Goal: Task Accomplishment & Management: Manage account settings

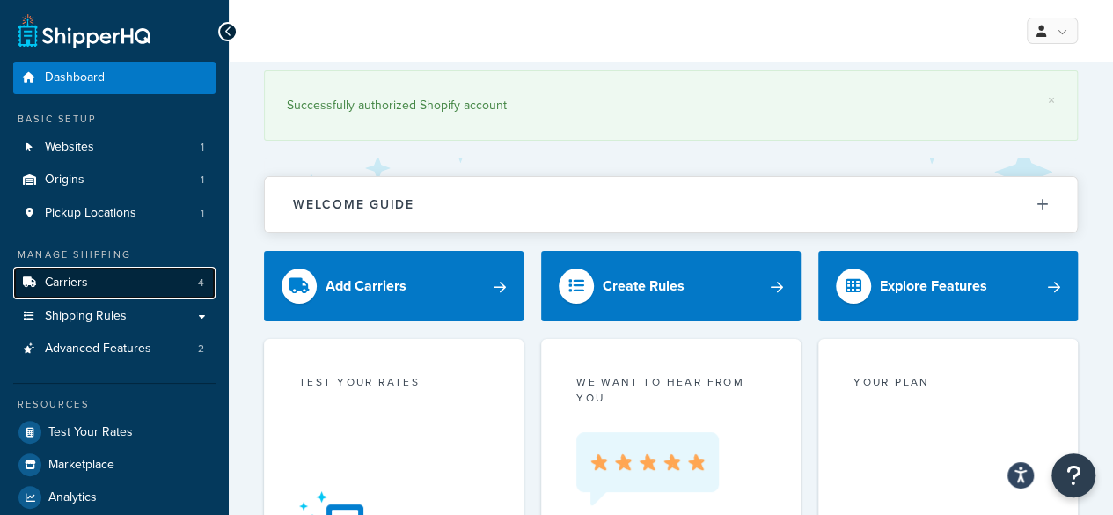
click at [72, 287] on span "Carriers" at bounding box center [66, 282] width 43 height 15
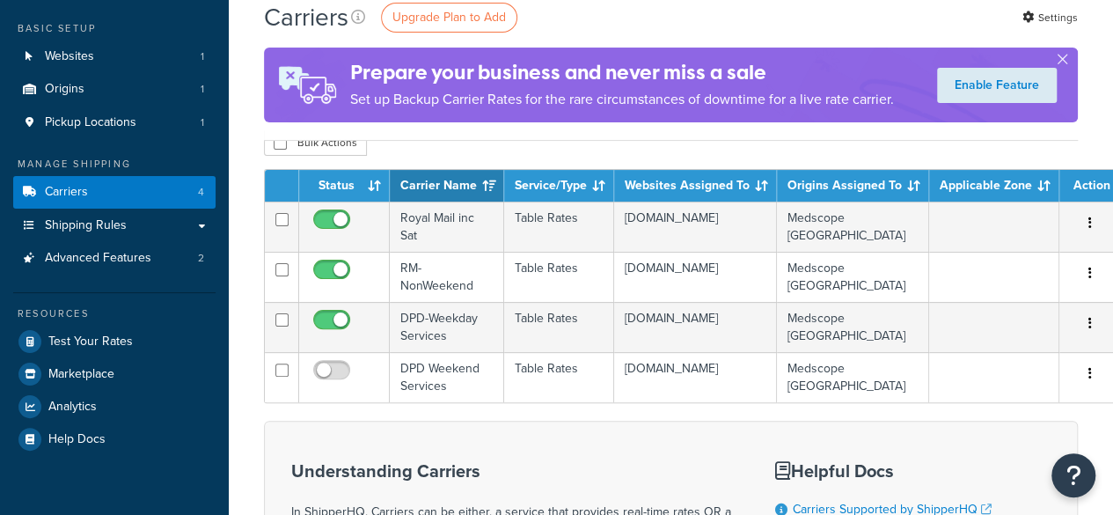
scroll to position [176, 0]
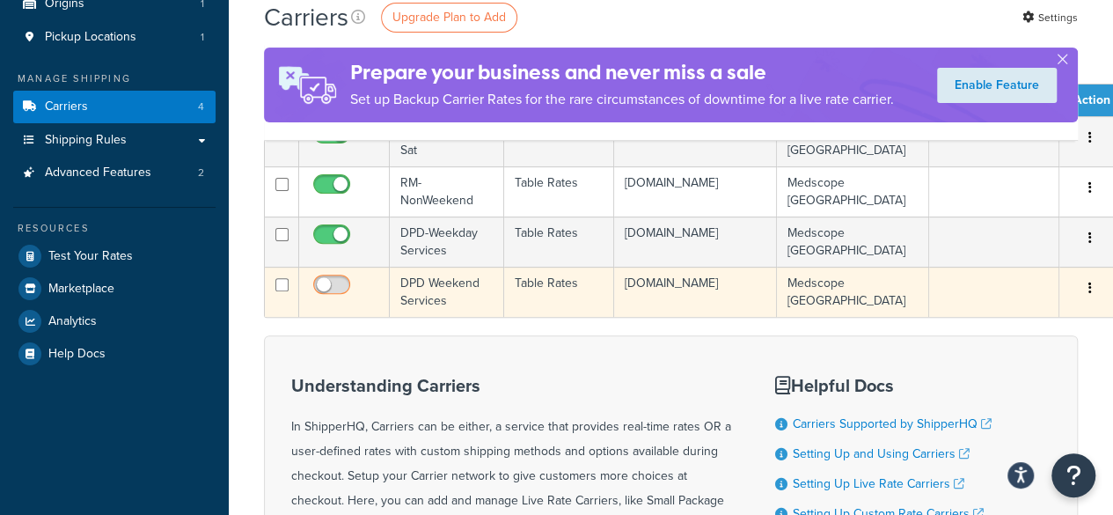
click at [343, 290] on input "checkbox" at bounding box center [334, 289] width 48 height 22
checkbox input "true"
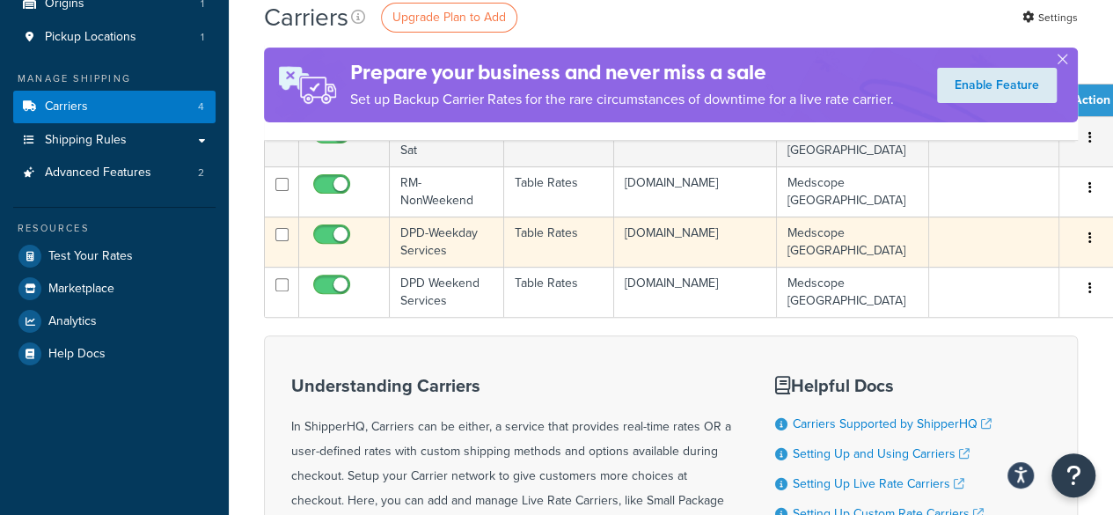
click at [362, 242] on td at bounding box center [344, 242] width 91 height 50
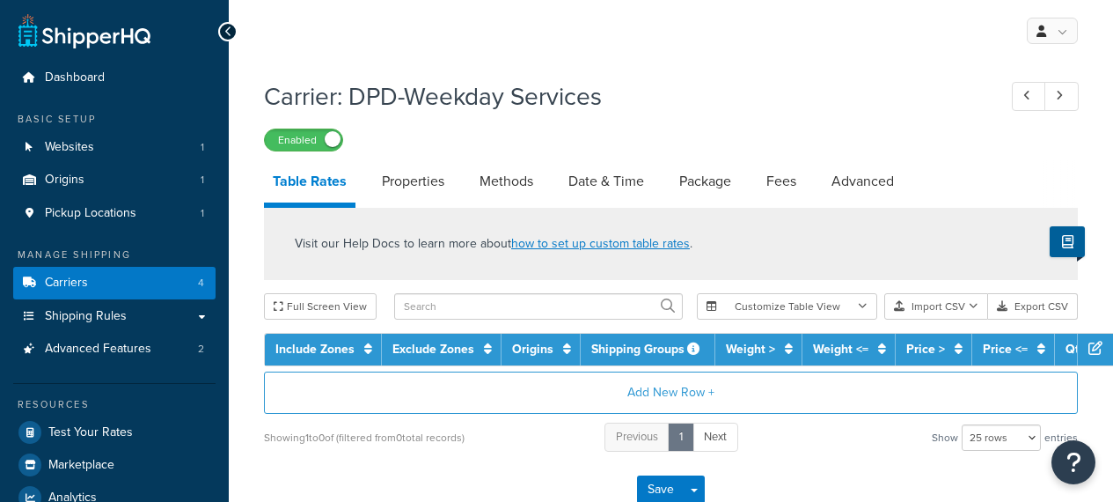
select select "25"
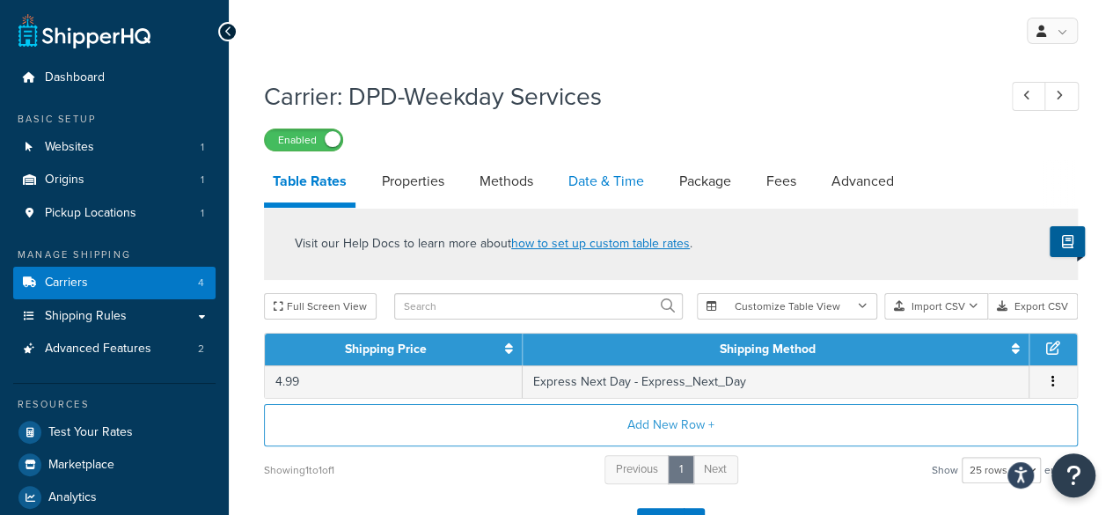
click at [606, 191] on link "Date & Time" at bounding box center [606, 181] width 93 height 42
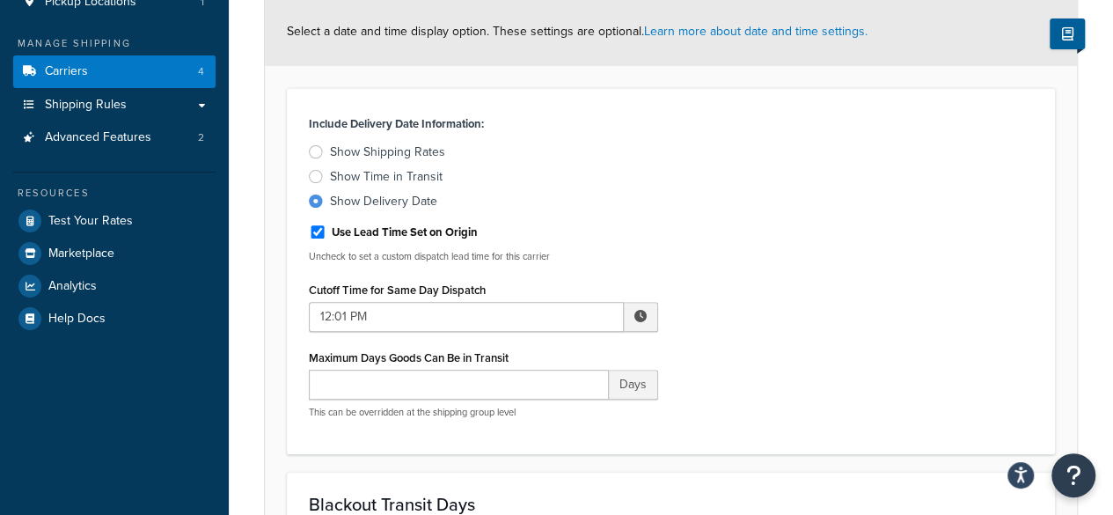
scroll to position [264, 0]
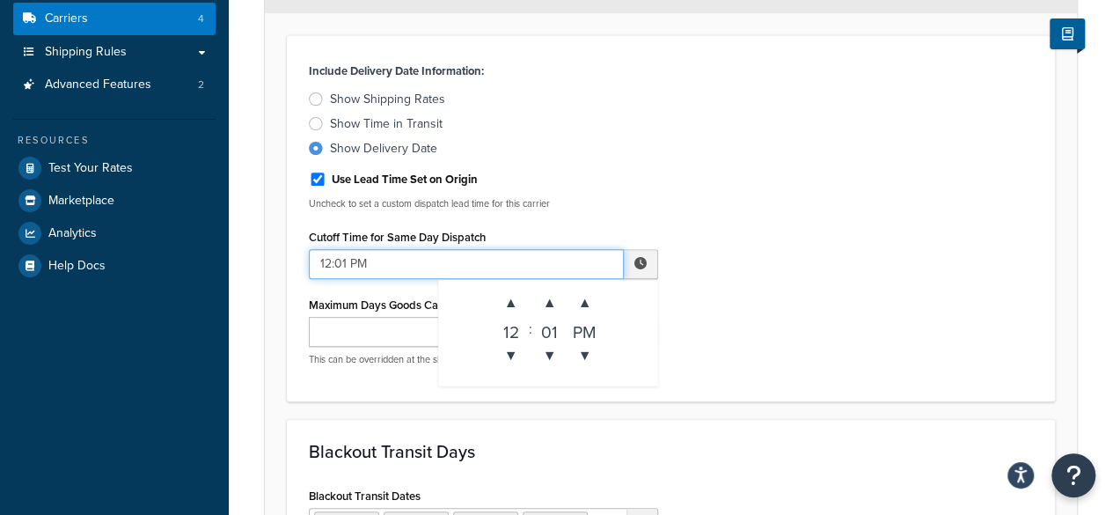
click at [388, 263] on input "12:01 PM" at bounding box center [466, 264] width 315 height 30
click at [502, 301] on span "▲" at bounding box center [511, 302] width 35 height 35
click at [503, 301] on span "▲" at bounding box center [511, 302] width 35 height 35
click at [507, 301] on span "▲" at bounding box center [511, 302] width 35 height 35
click at [509, 301] on span "▲" at bounding box center [511, 302] width 35 height 35
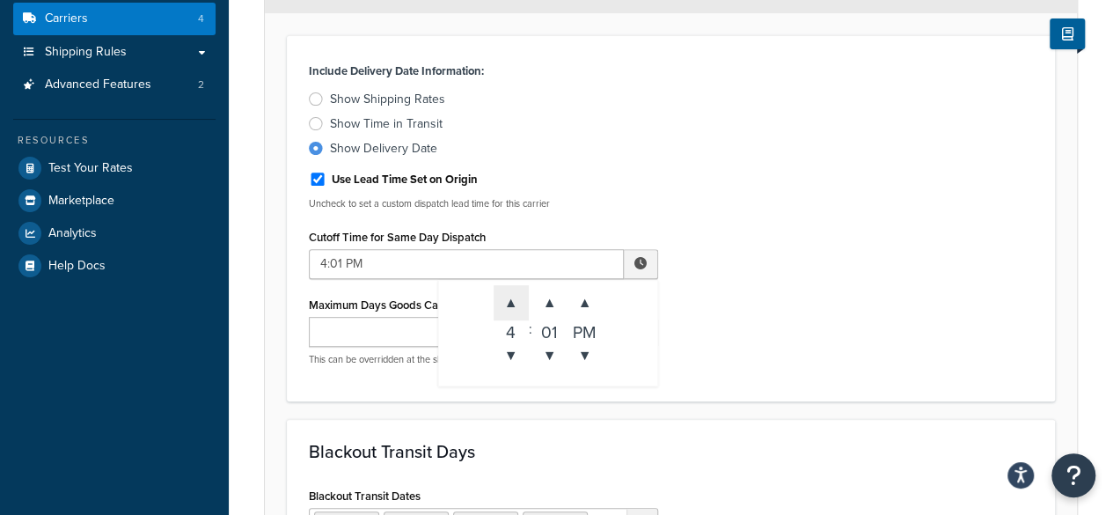
click at [510, 301] on span "▲" at bounding box center [511, 302] width 35 height 35
click at [510, 302] on span "▲" at bounding box center [511, 302] width 35 height 35
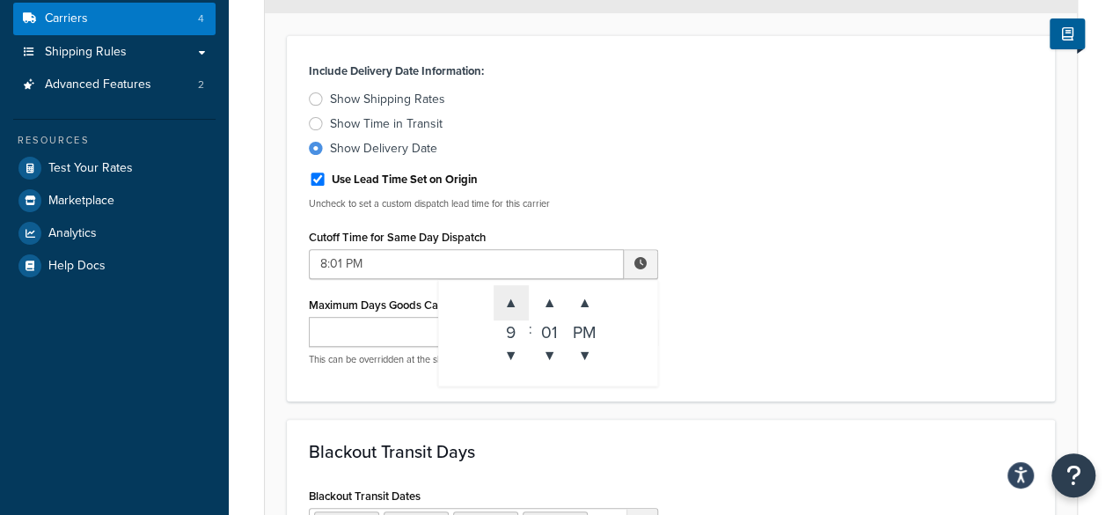
type input "9:01 PM"
click at [775, 297] on div "Include Delivery Date Information: Show Shipping Rates Show Time in Transit Sho…" at bounding box center [671, 218] width 751 height 321
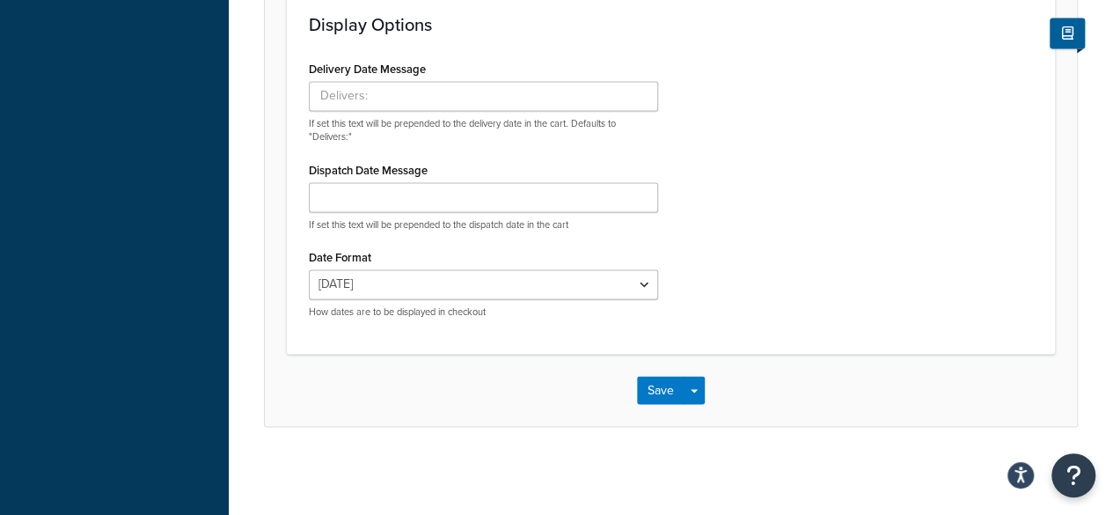
scroll to position [1381, 0]
click at [658, 392] on button "Save" at bounding box center [661, 390] width 48 height 28
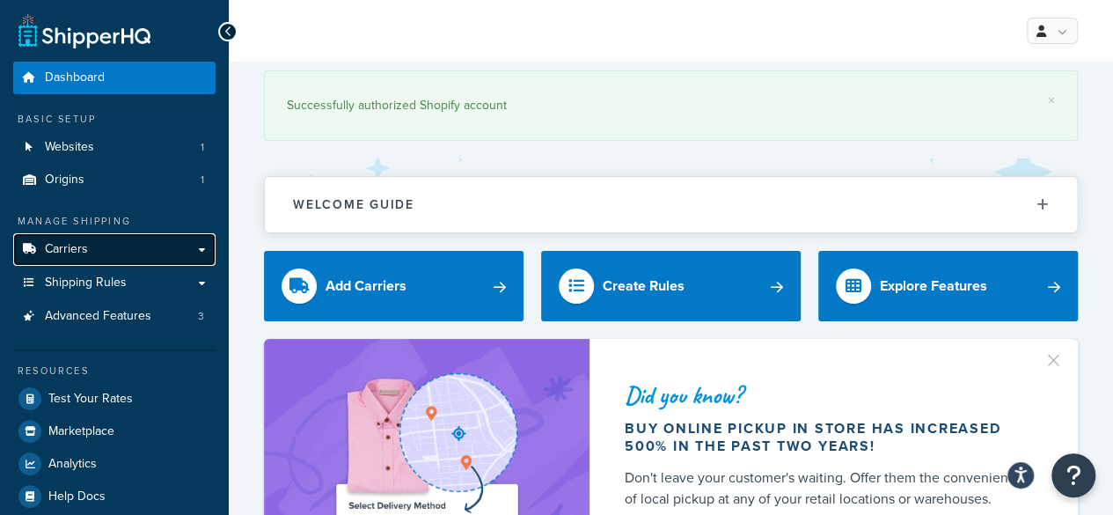
click at [118, 249] on link "Carriers" at bounding box center [114, 249] width 202 height 33
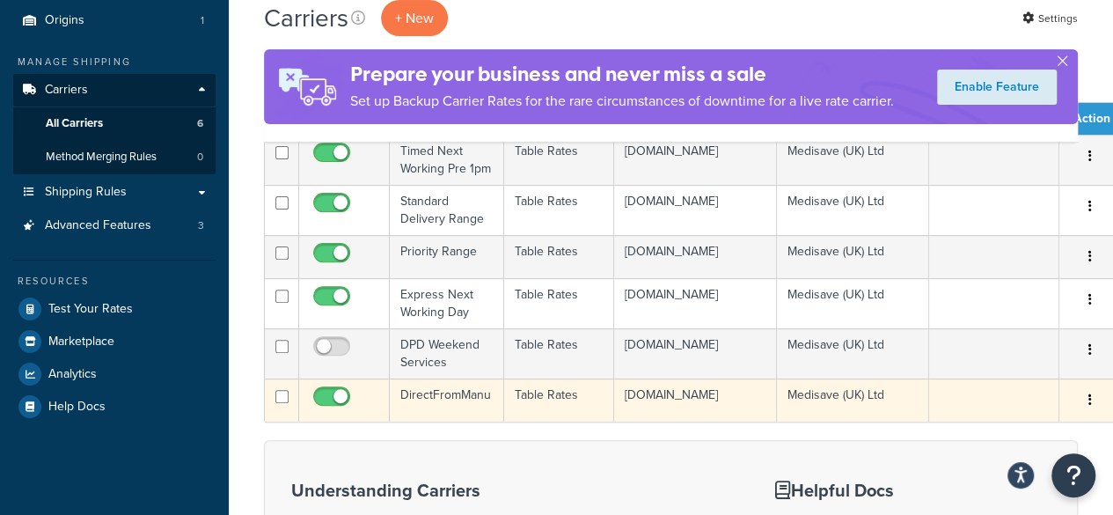
scroll to position [176, 0]
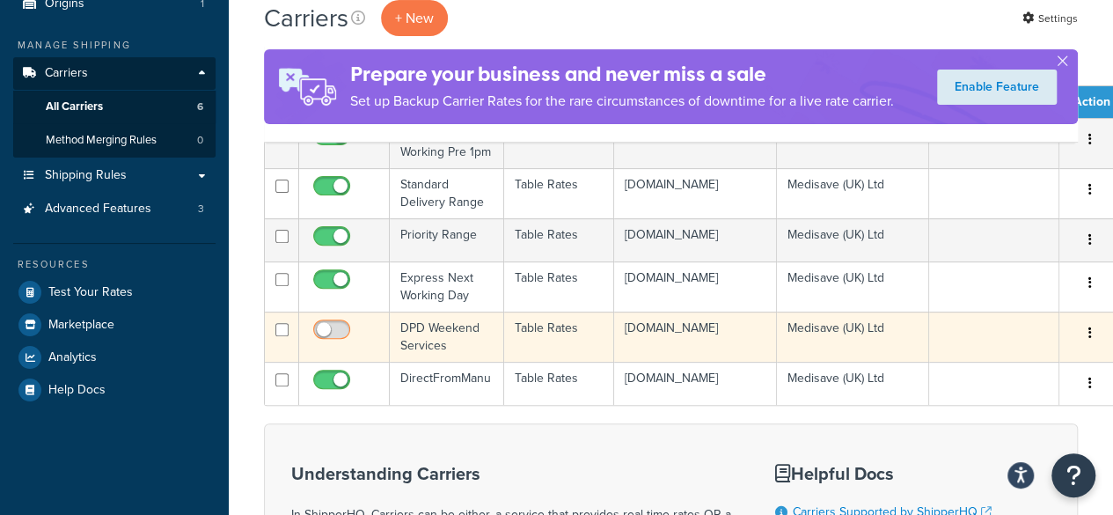
click at [341, 345] on input "checkbox" at bounding box center [334, 334] width 48 height 22
checkbox input "true"
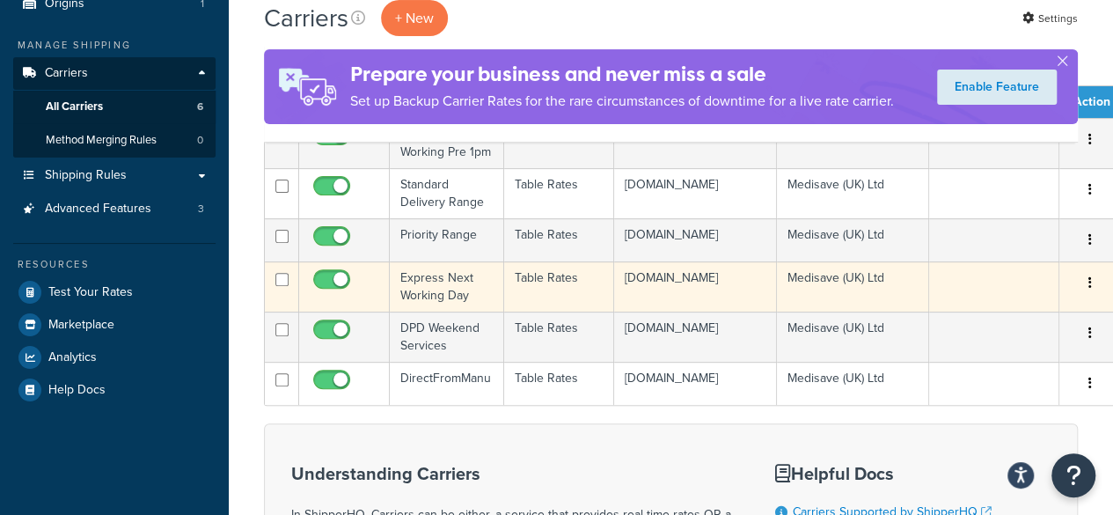
click at [419, 297] on td "Express Next Working Day" at bounding box center [447, 286] width 114 height 50
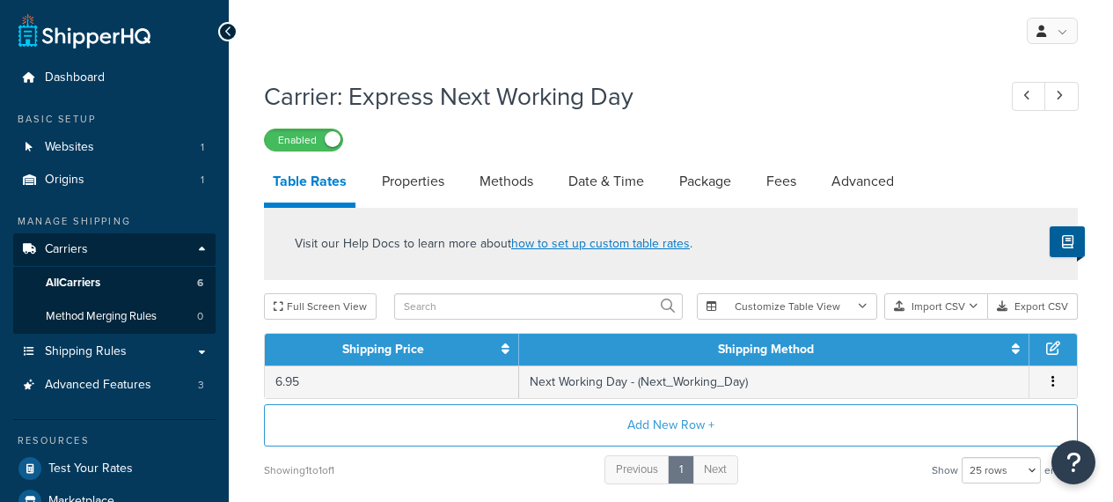
select select "25"
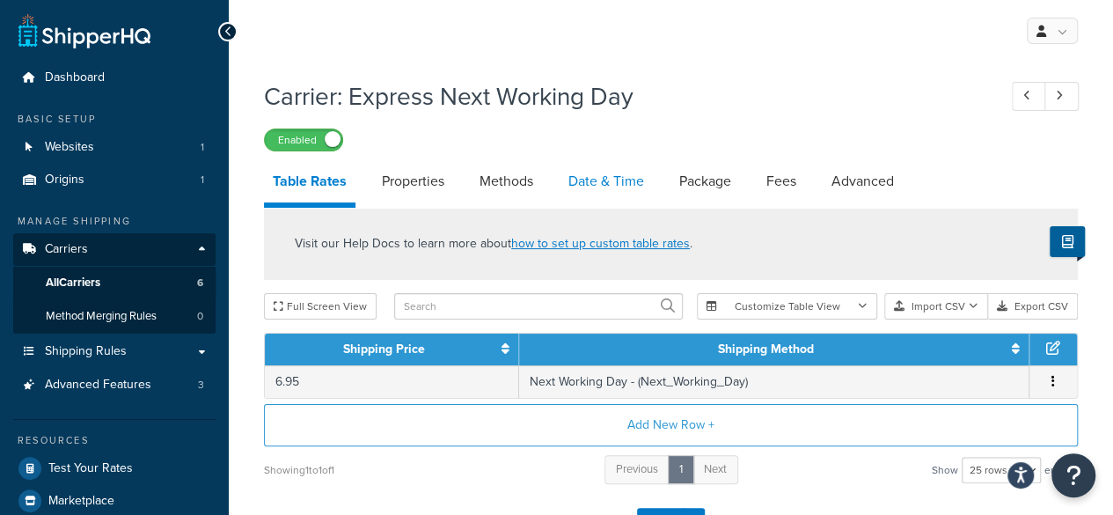
click at [617, 184] on link "Date & Time" at bounding box center [606, 181] width 93 height 42
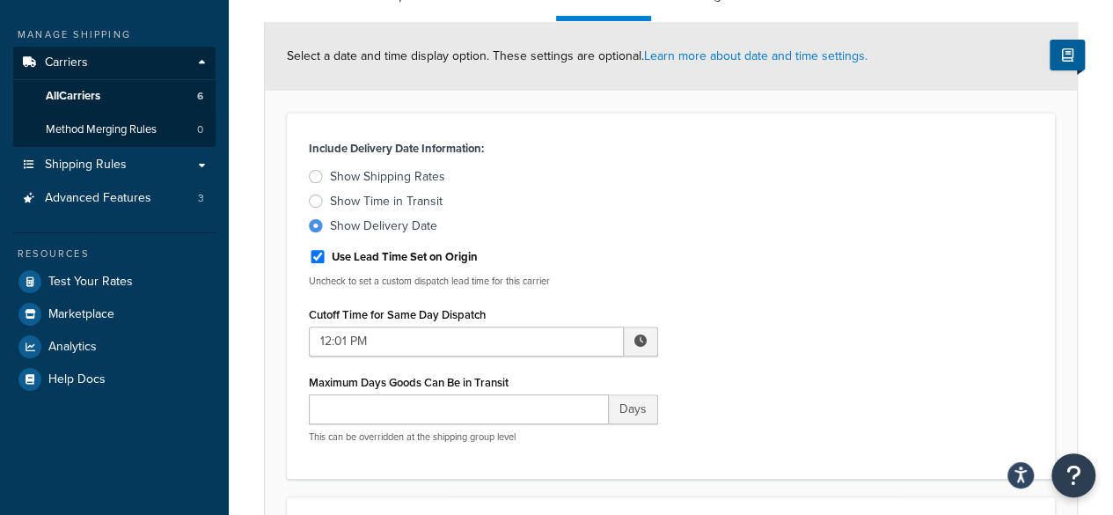
scroll to position [264, 0]
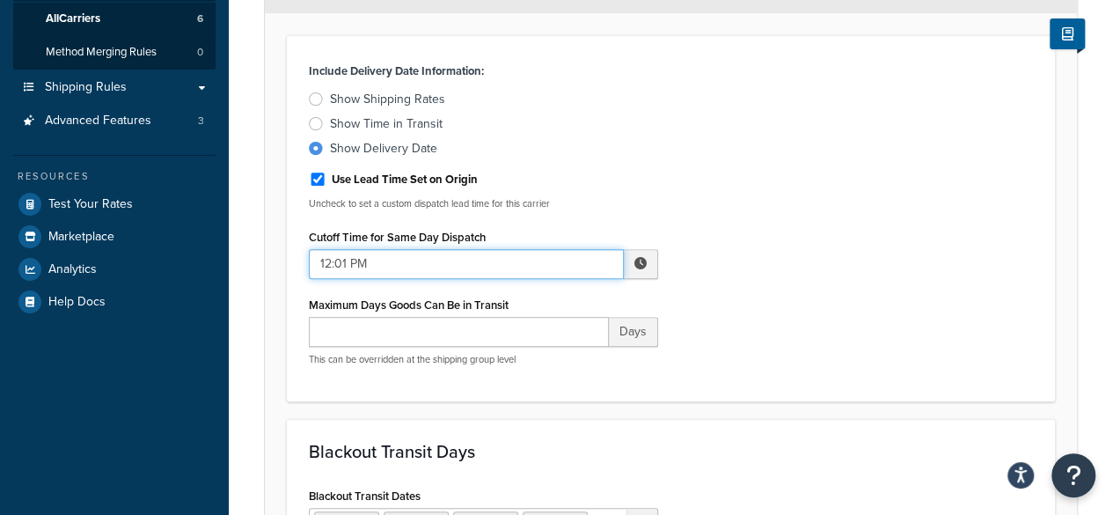
click at [374, 258] on input "12:01 PM" at bounding box center [466, 264] width 315 height 30
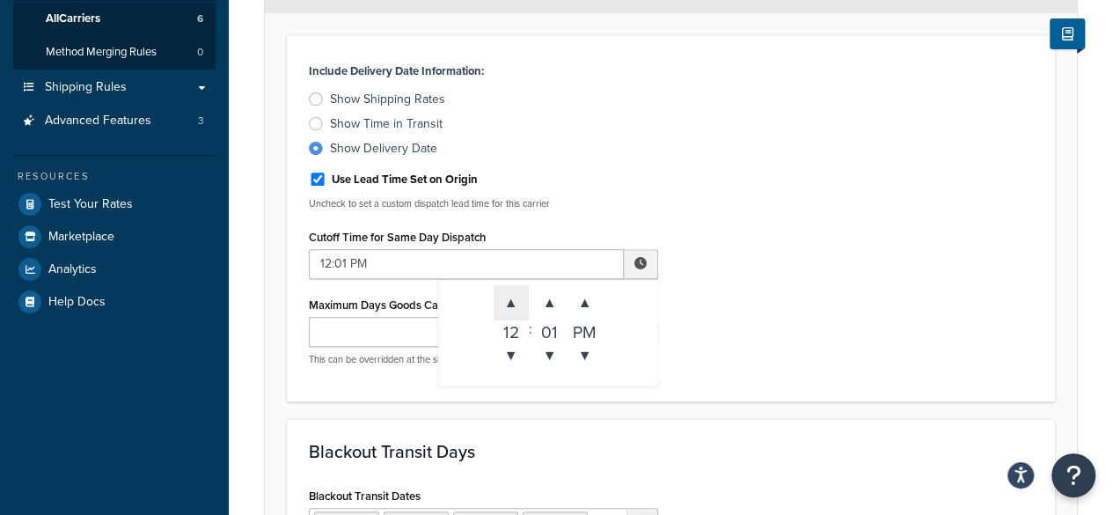
click at [507, 305] on span "▲" at bounding box center [511, 302] width 35 height 35
click at [507, 304] on span "▲" at bounding box center [511, 302] width 35 height 35
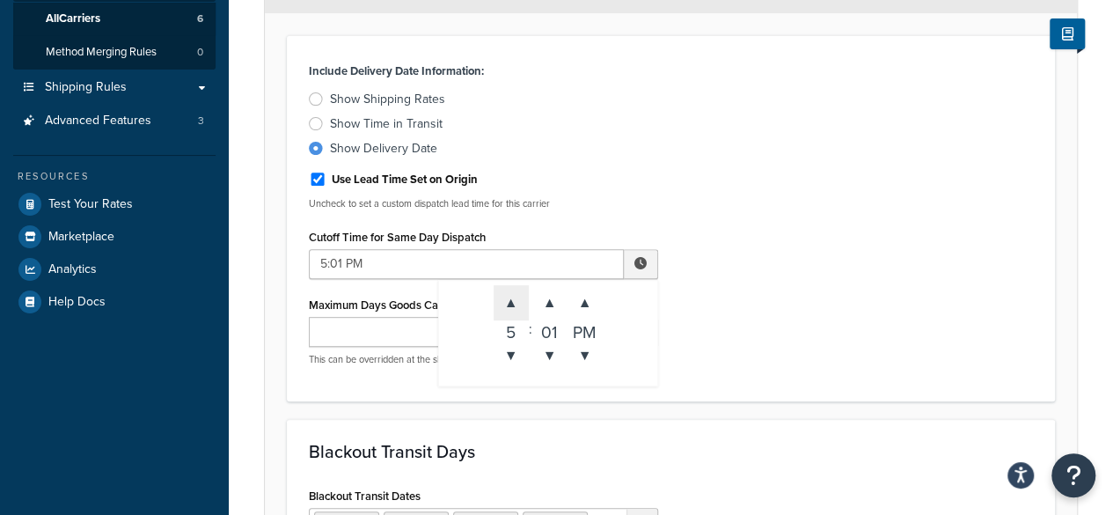
click at [507, 304] on span "▲" at bounding box center [511, 302] width 35 height 35
click at [507, 303] on span "▲" at bounding box center [511, 302] width 35 height 35
type input "8:01 PM"
click at [808, 297] on div "Include Delivery Date Information: Show Shipping Rates Show Time in Transit Sho…" at bounding box center [671, 218] width 751 height 321
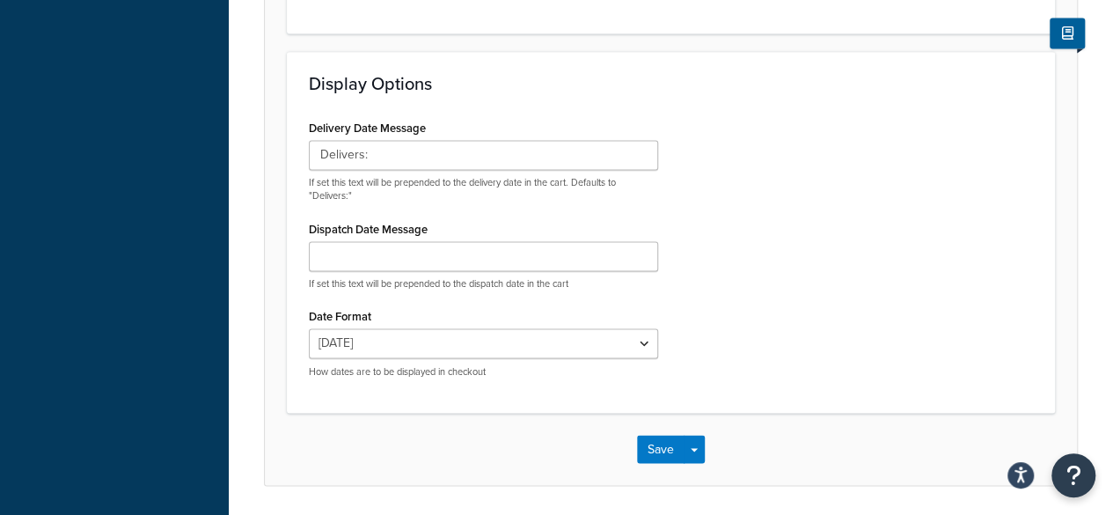
scroll to position [1408, 0]
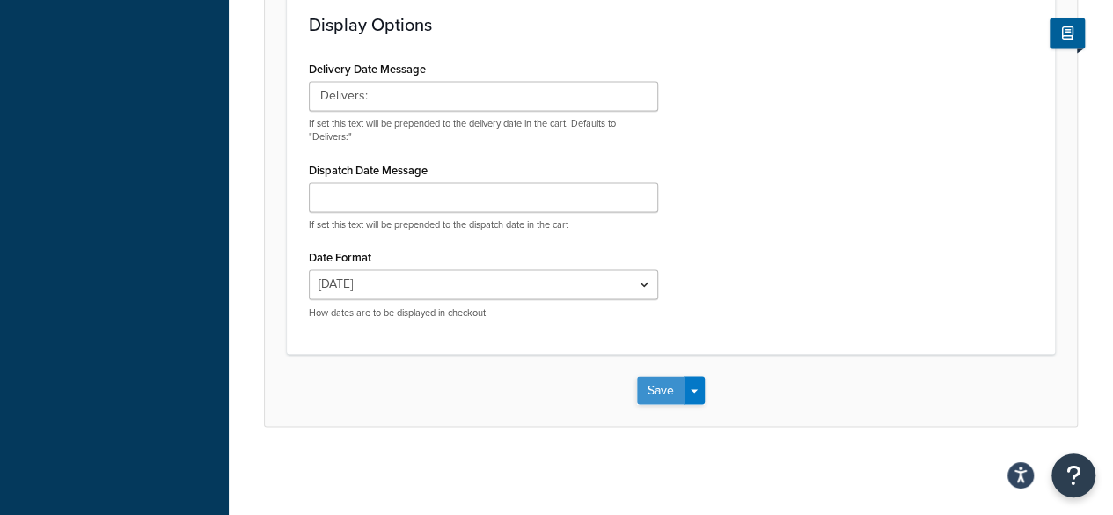
click at [661, 392] on button "Save" at bounding box center [661, 390] width 48 height 28
